Goal: Task Accomplishment & Management: Manage account settings

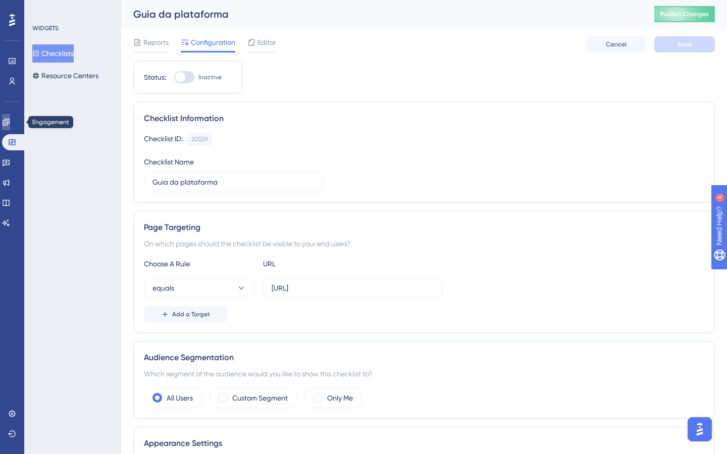
click at [9, 123] on icon at bounding box center [6, 122] width 7 height 7
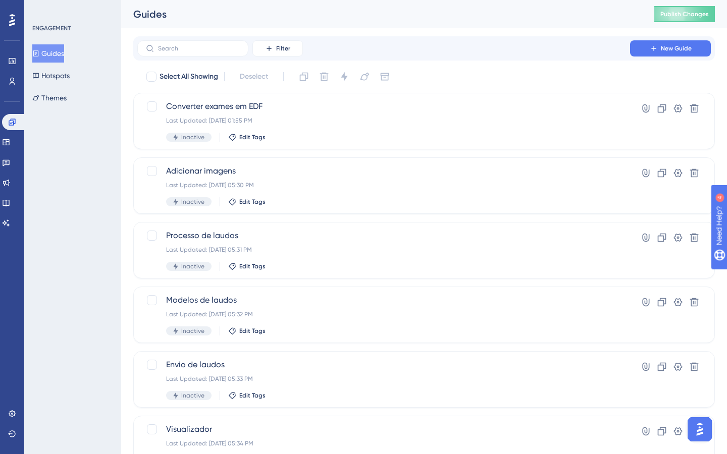
scroll to position [309, 0]
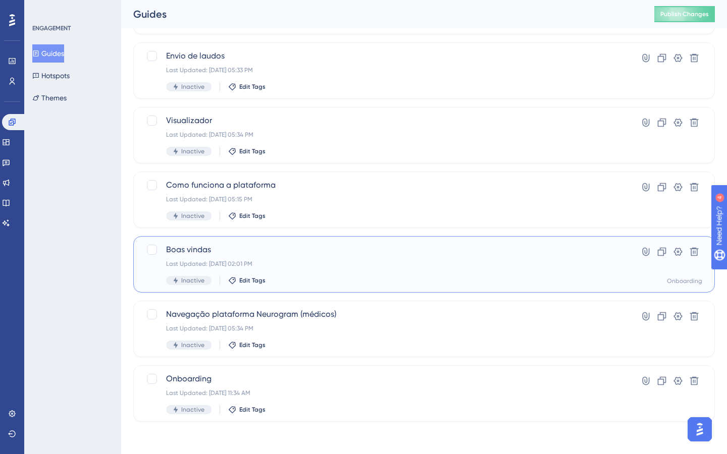
click at [382, 270] on div "Boas vindas Last Updated: [DATE] 02:01 PM Inactive Edit Tags" at bounding box center [383, 264] width 435 height 41
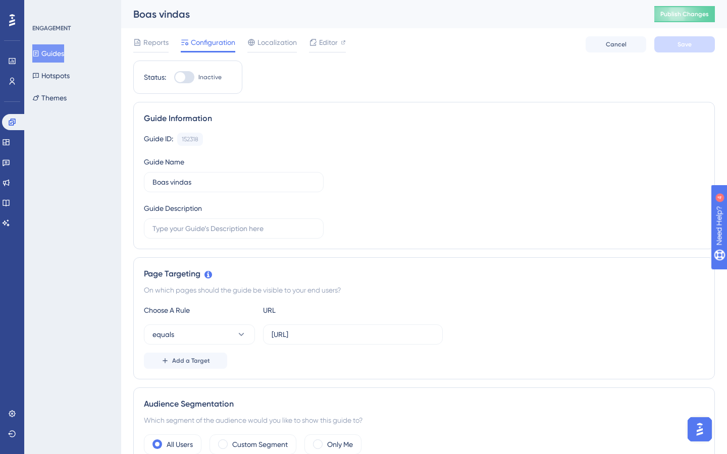
click at [188, 76] on div at bounding box center [184, 77] width 20 height 12
click at [174, 77] on input "Inactive" at bounding box center [174, 77] width 1 height 1
checkbox input "true"
click at [689, 45] on span "Save" at bounding box center [684, 44] width 14 height 8
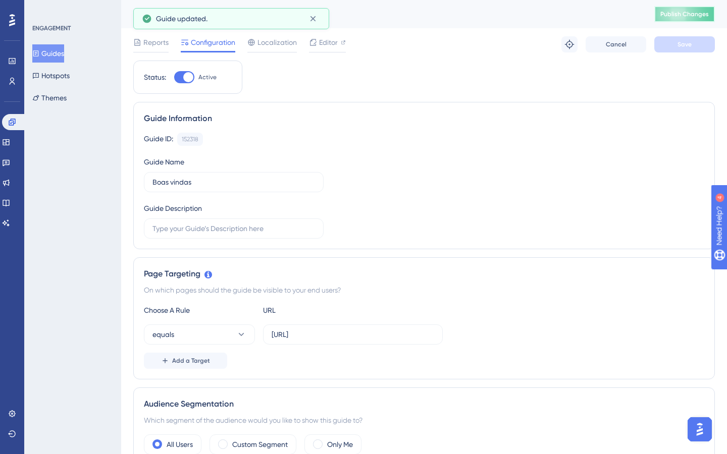
click at [691, 15] on span "Publish Changes" at bounding box center [684, 14] width 48 height 8
click at [311, 18] on icon at bounding box center [313, 19] width 10 height 10
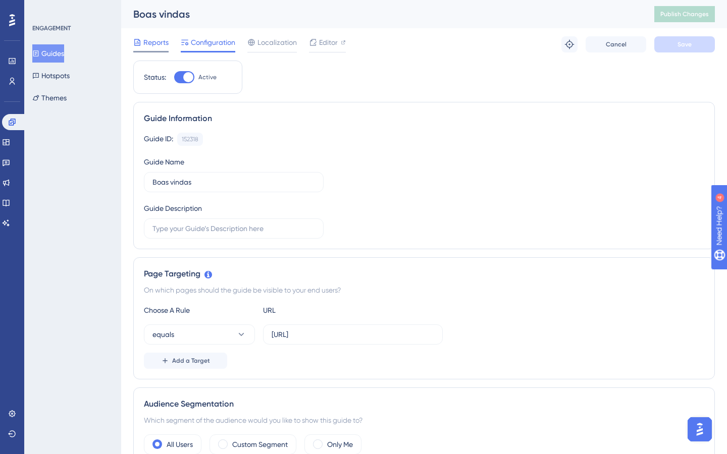
click at [154, 40] on span "Reports" at bounding box center [155, 42] width 25 height 12
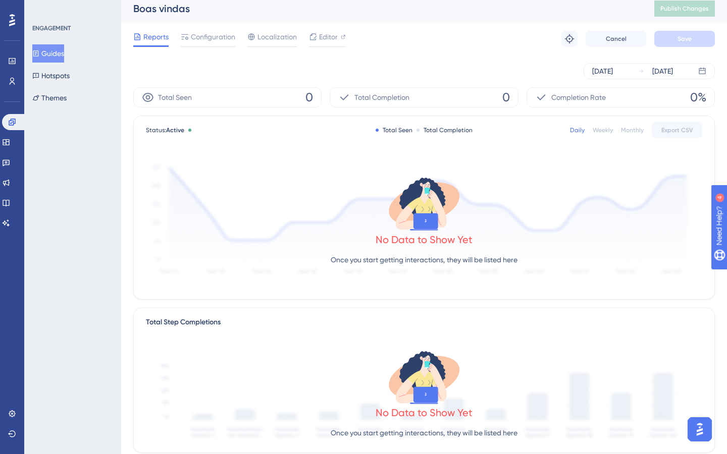
scroll to position [7, 0]
click at [704, 72] on icon at bounding box center [702, 70] width 8 height 8
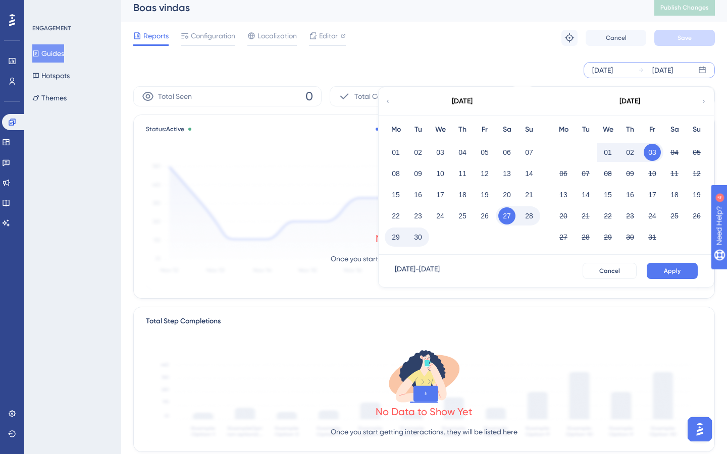
click at [704, 72] on icon at bounding box center [702, 70] width 8 height 8
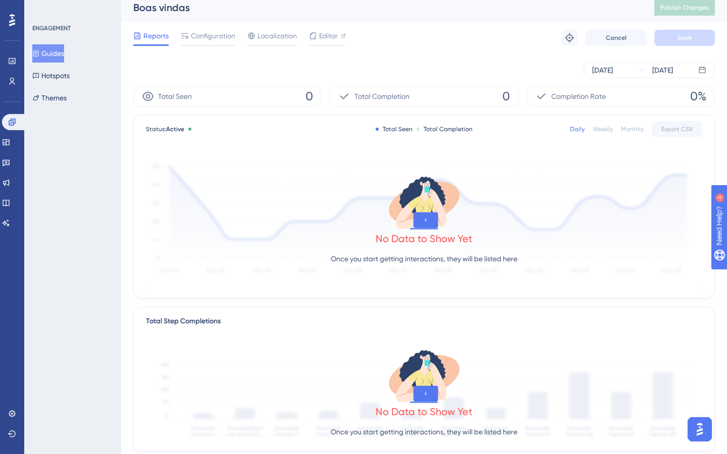
scroll to position [0, 0]
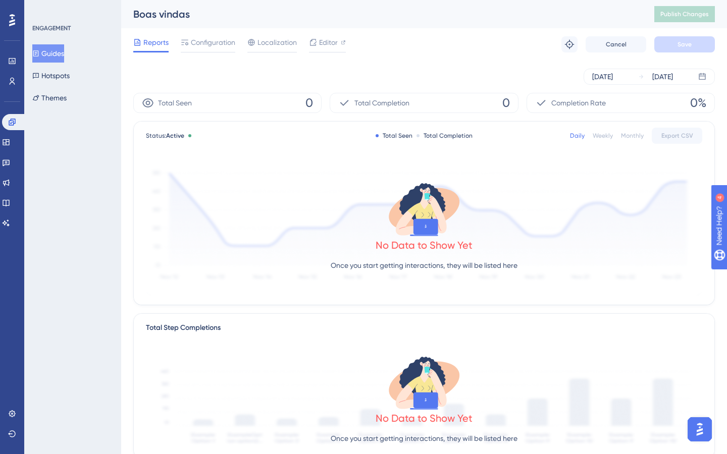
click at [62, 59] on button "Guides" at bounding box center [48, 53] width 32 height 18
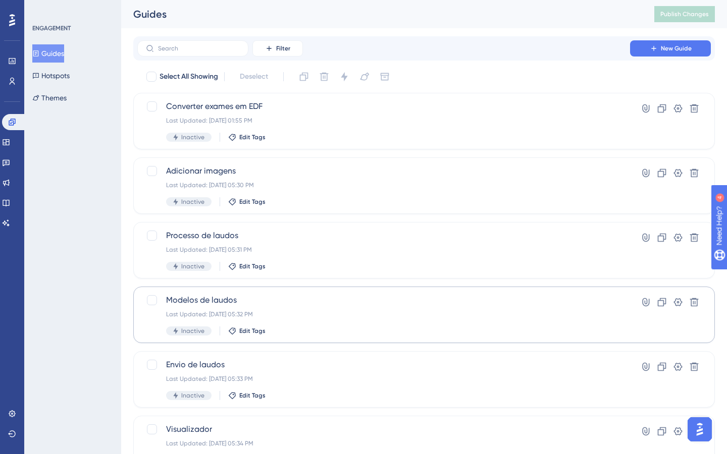
scroll to position [309, 0]
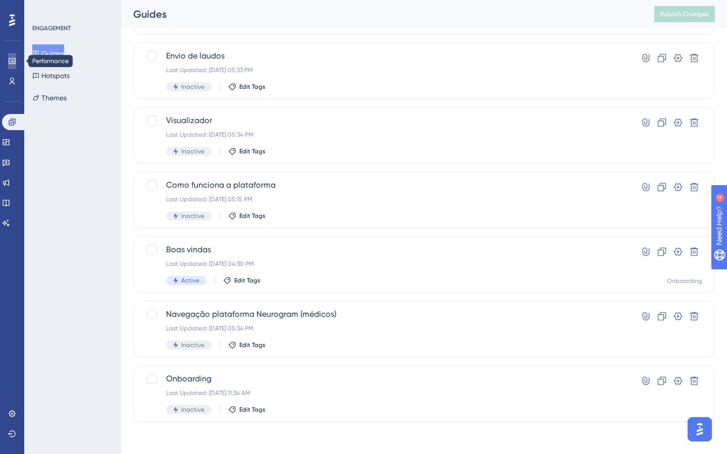
click at [9, 62] on icon at bounding box center [12, 61] width 8 height 8
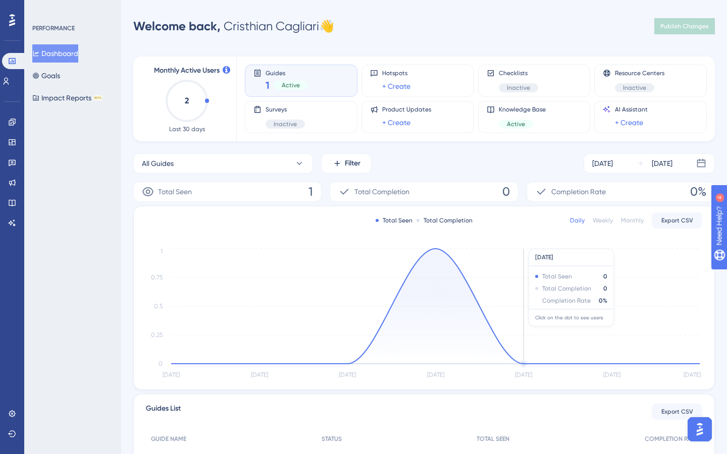
scroll to position [117, 0]
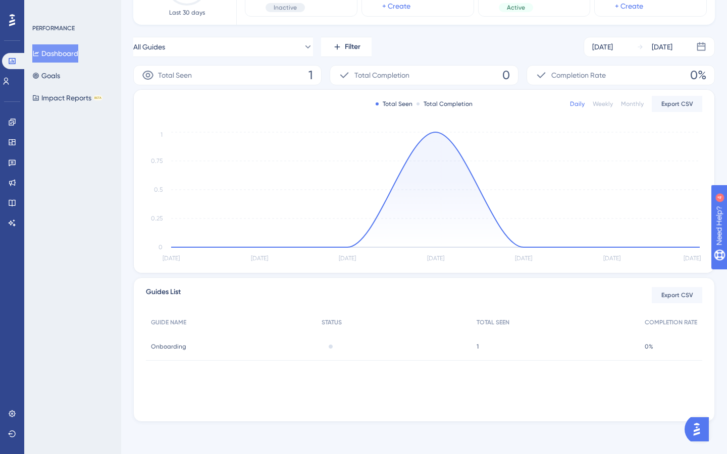
click at [478, 344] on span "1" at bounding box center [477, 347] width 2 height 8
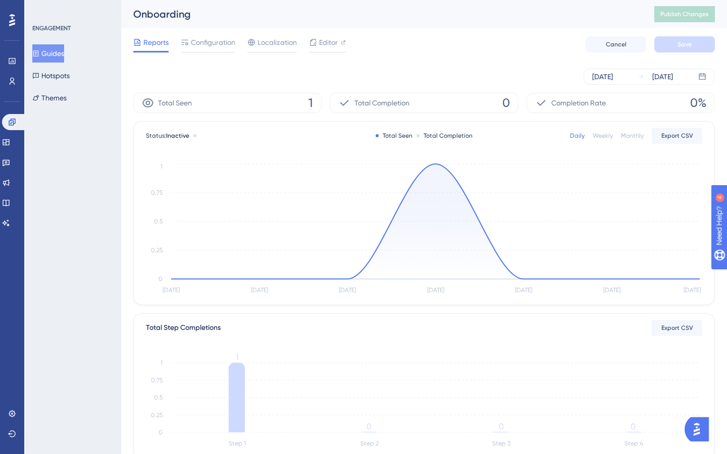
click at [61, 57] on button "Guides" at bounding box center [48, 53] width 32 height 18
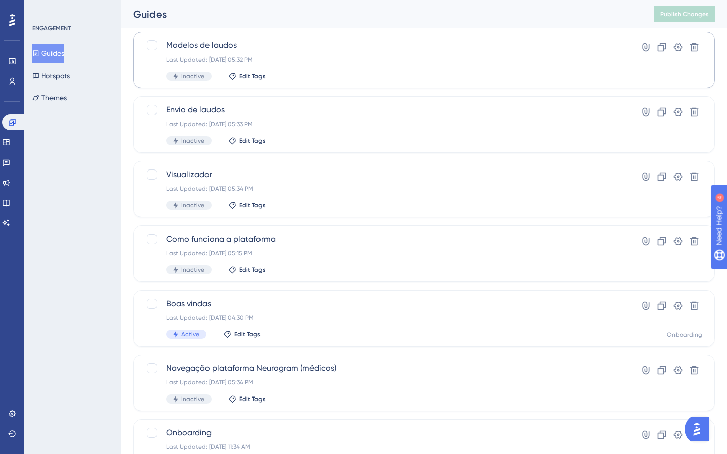
scroll to position [309, 0]
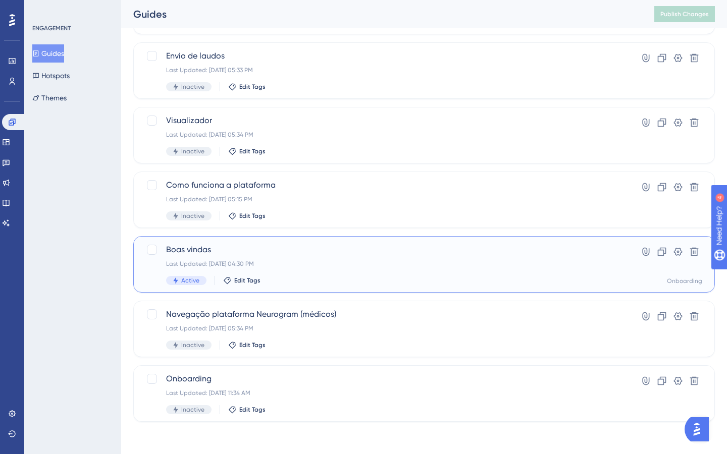
click at [298, 256] on div "Boas vindas Last Updated: Oct 03 2025, 04:30 PM Active Edit Tags" at bounding box center [383, 264] width 435 height 41
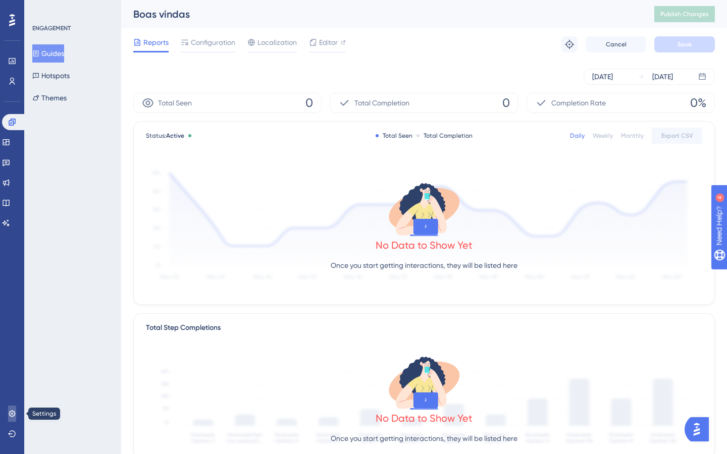
click at [15, 416] on icon at bounding box center [12, 414] width 8 height 8
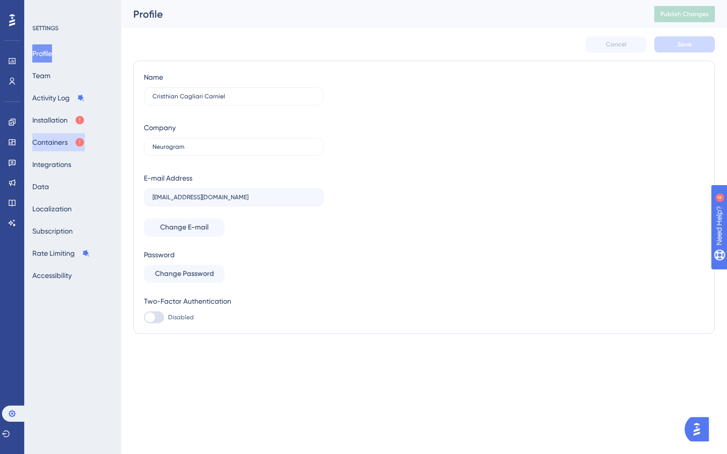
click at [66, 147] on button "Containers" at bounding box center [58, 142] width 52 height 18
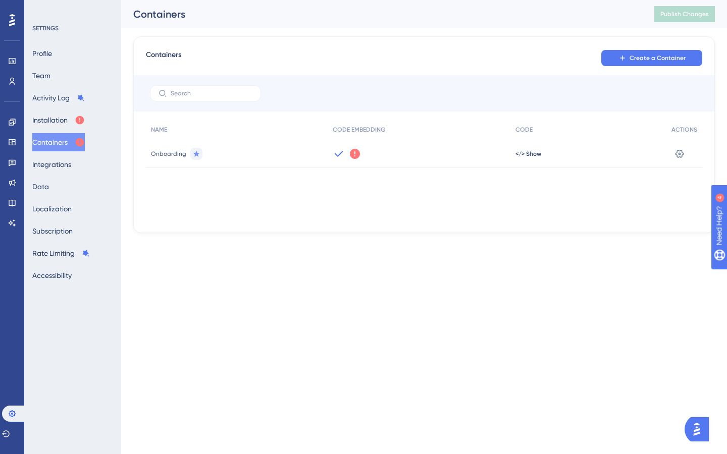
click at [354, 154] on icon at bounding box center [355, 154] width 10 height 10
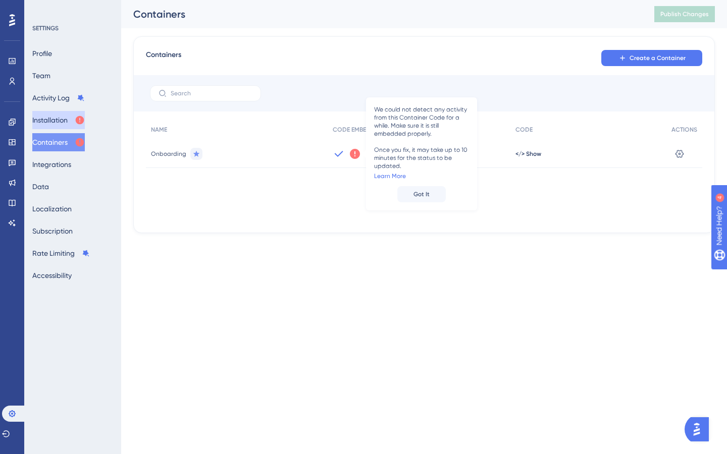
click at [58, 124] on button "Installation" at bounding box center [58, 120] width 52 height 18
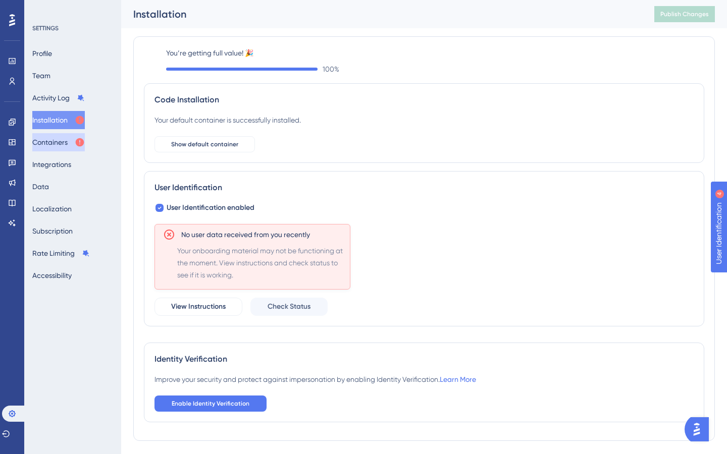
click at [61, 145] on button "Containers" at bounding box center [58, 142] width 52 height 18
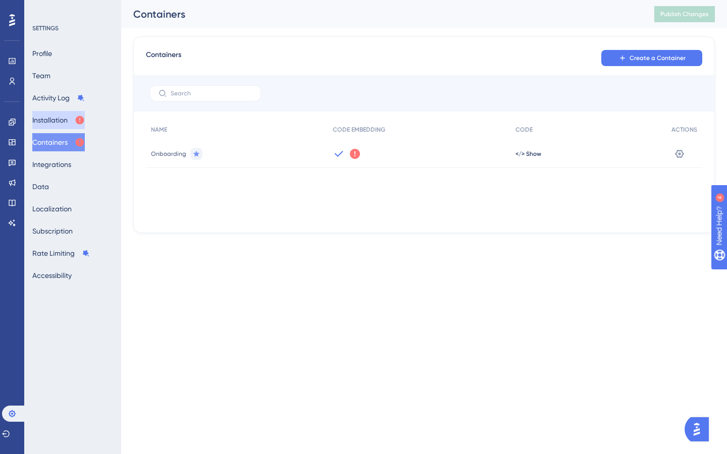
click at [75, 126] on button "Installation" at bounding box center [58, 120] width 52 height 18
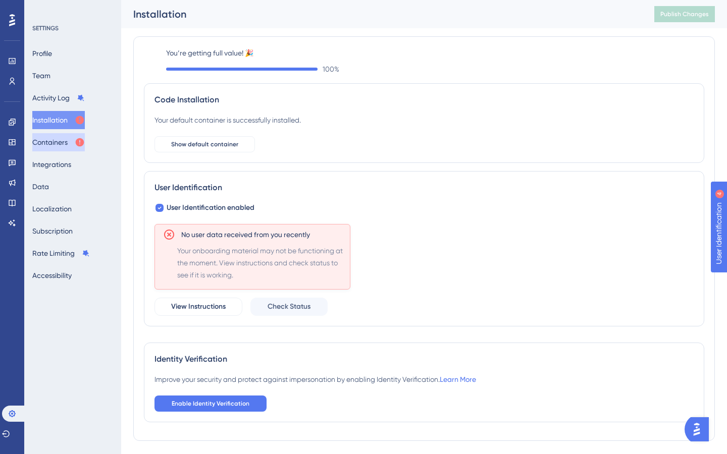
click at [58, 142] on button "Containers" at bounding box center [58, 142] width 52 height 18
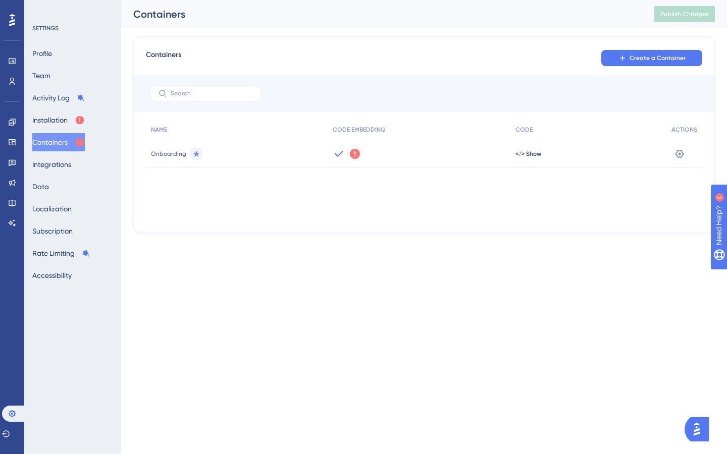
click at [351, 153] on icon at bounding box center [355, 154] width 10 height 10
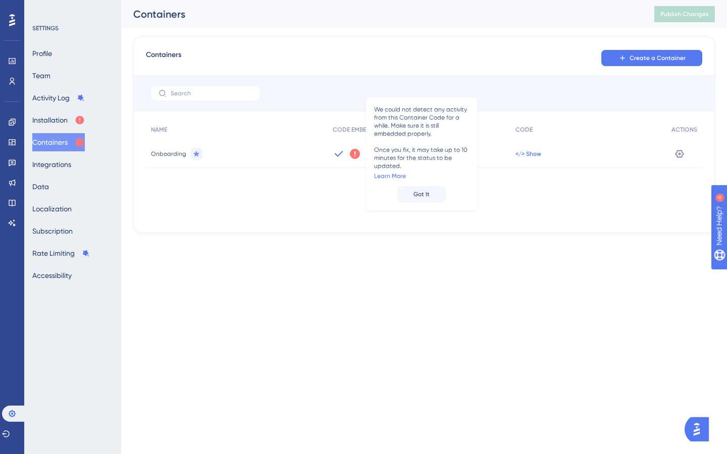
click at [530, 154] on span "</> Show" at bounding box center [528, 154] width 26 height 8
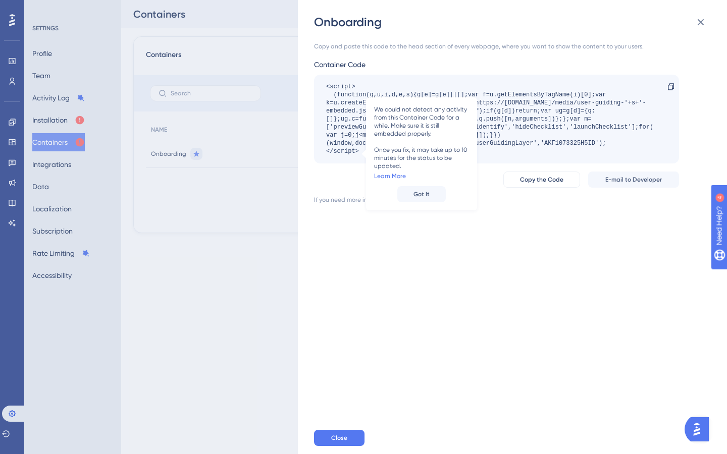
click at [575, 136] on div "<script> (function(g,u,i,d,e,s){g[e]=g[e]||[];var f=u.getElementsByTagName(i)[0…" at bounding box center [491, 119] width 331 height 73
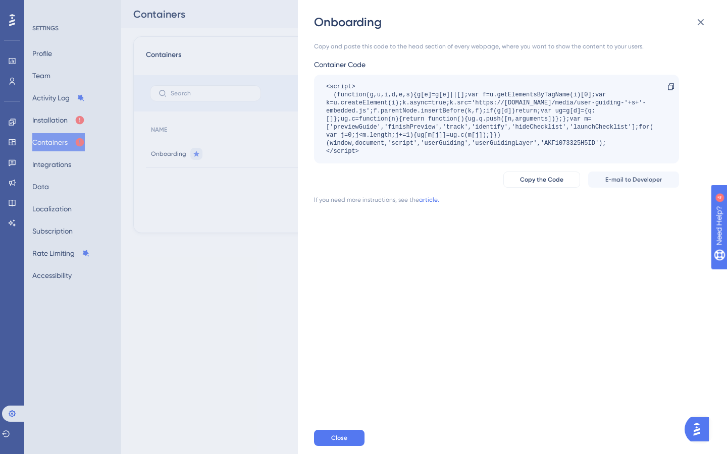
click at [543, 116] on div "<script> (function(g,u,i,d,e,s){g[e]=g[e]||[];var f=u.getElementsByTagName(i)[0…" at bounding box center [491, 119] width 331 height 73
click at [619, 180] on span "E-mail to Developer" at bounding box center [633, 180] width 57 height 8
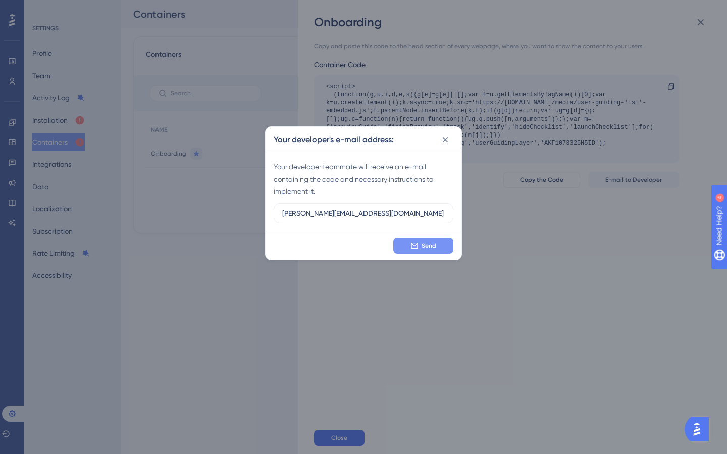
type input "anderson@neurogram.com"
click at [437, 248] on button "Send" at bounding box center [423, 246] width 60 height 16
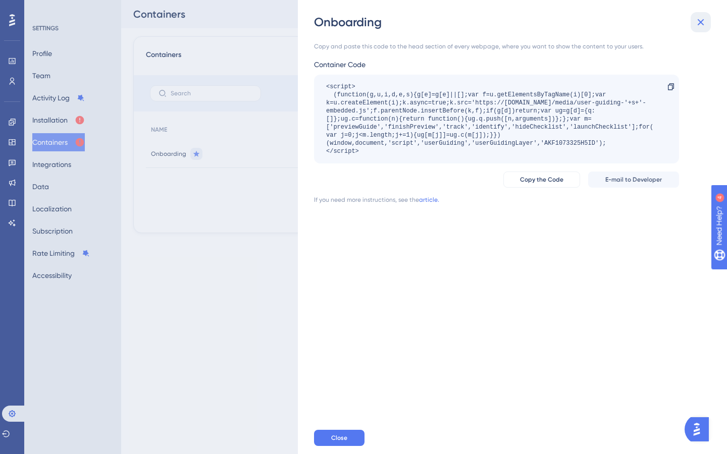
click at [702, 20] on icon at bounding box center [701, 22] width 7 height 7
